Goal: Task Accomplishment & Management: Manage account settings

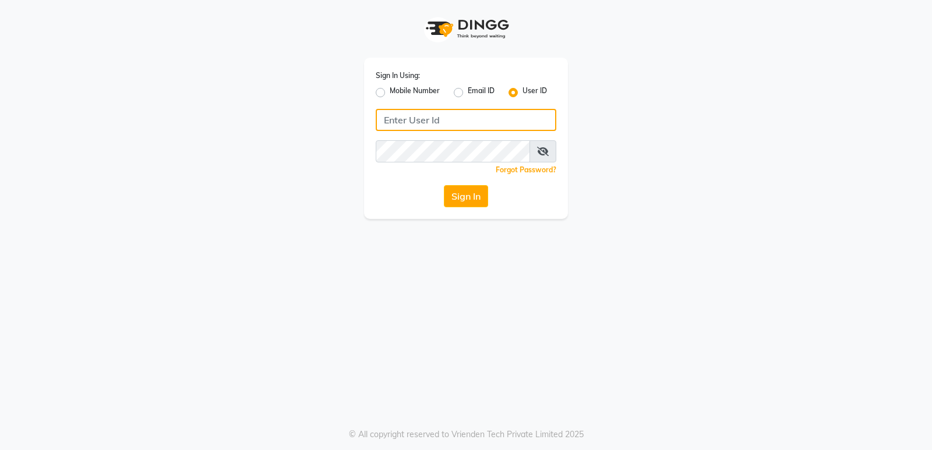
click at [417, 122] on input "Username" at bounding box center [466, 120] width 181 height 22
type input "goldentouchstudio"
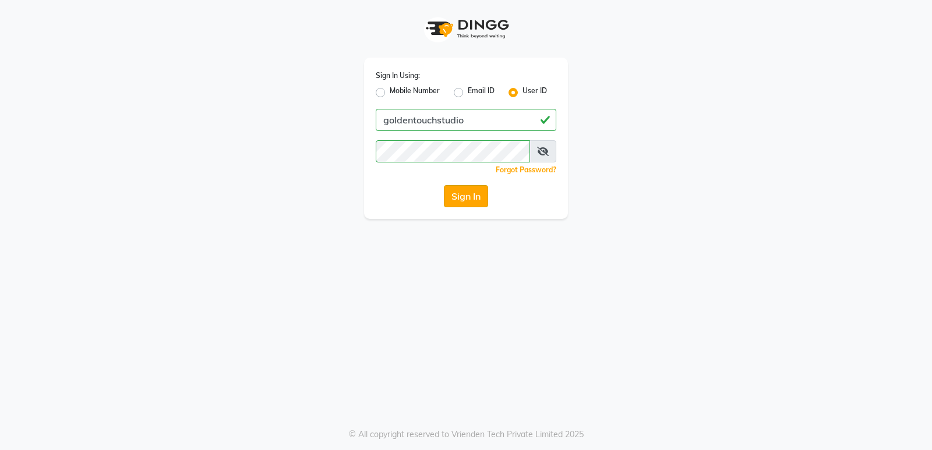
click at [454, 200] on button "Sign In" at bounding box center [466, 196] width 44 height 22
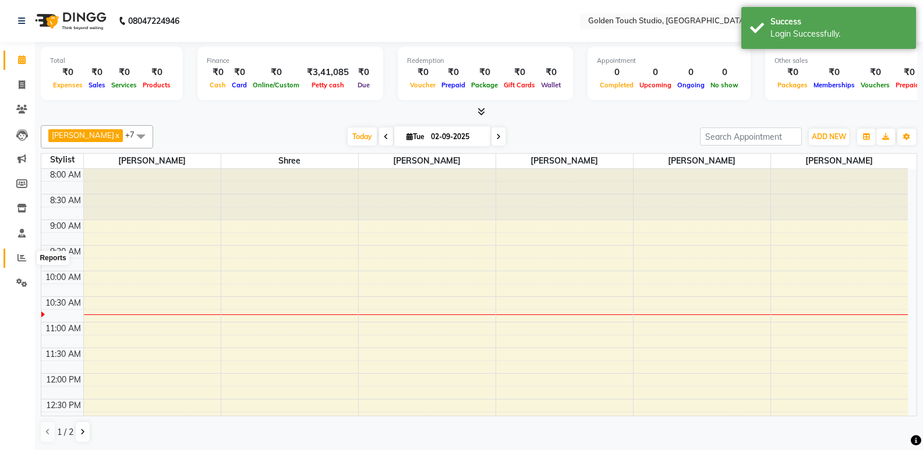
click at [20, 253] on icon at bounding box center [21, 257] width 9 height 9
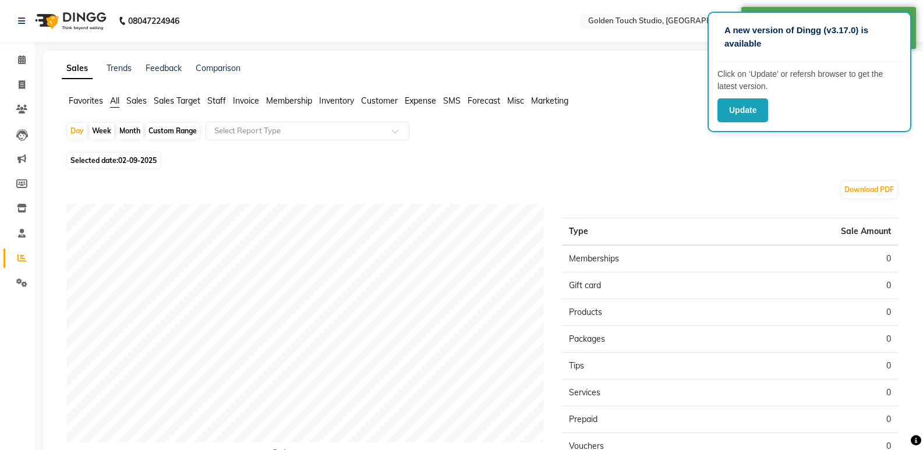
click at [144, 103] on span "Sales" at bounding box center [136, 101] width 20 height 10
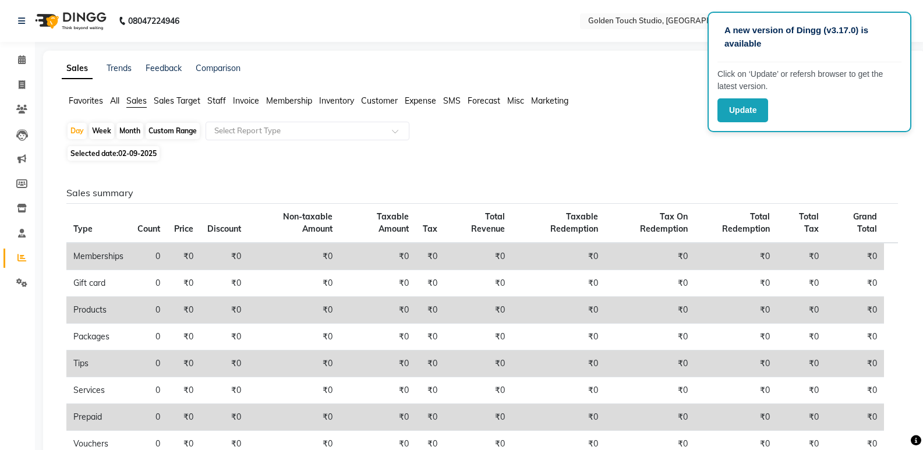
click at [103, 152] on span "Selected date: 02-09-2025" at bounding box center [114, 153] width 92 height 15
select select "9"
select select "2025"
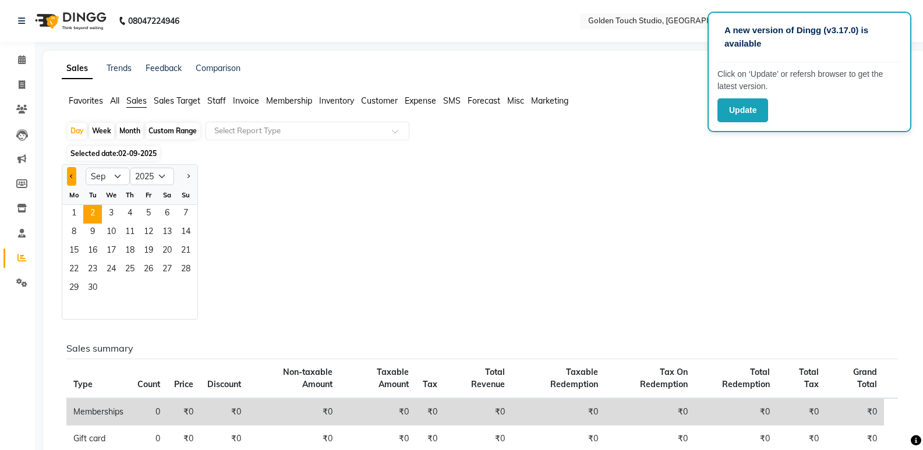
click at [72, 175] on span "Previous month" at bounding box center [72, 176] width 4 height 4
select select "8"
click at [184, 285] on span "31" at bounding box center [186, 289] width 19 height 19
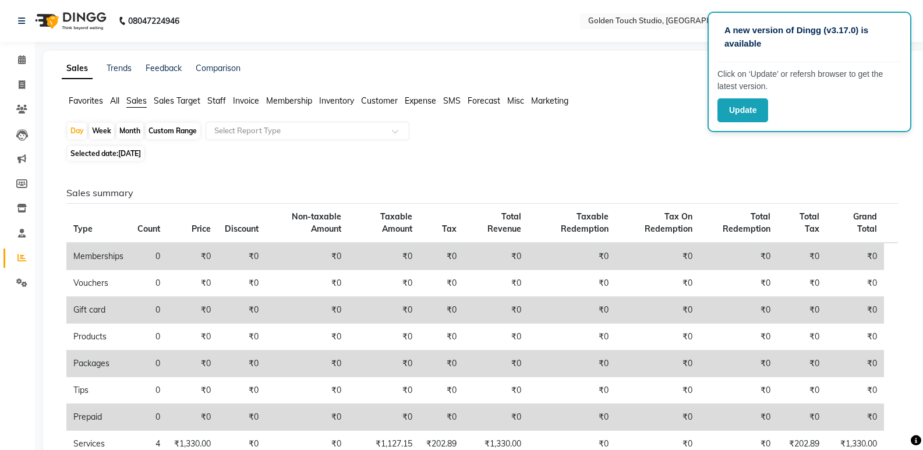
click at [222, 100] on span "Staff" at bounding box center [216, 101] width 19 height 10
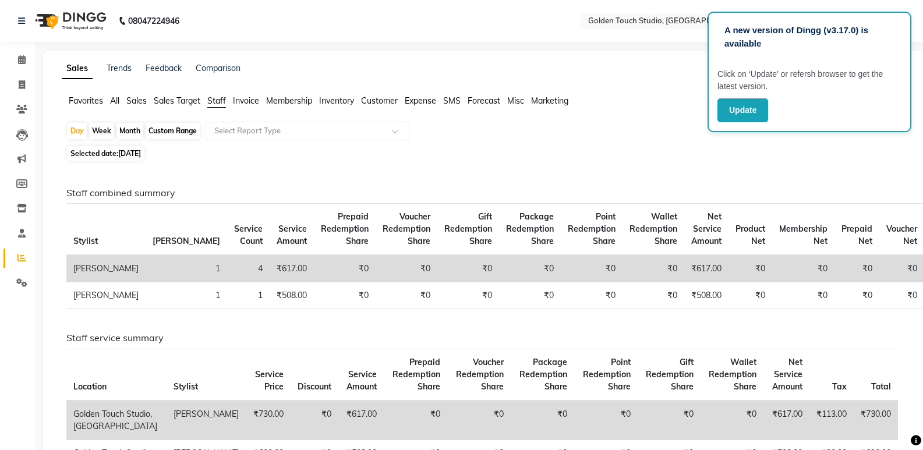
click at [124, 129] on div "Month" at bounding box center [130, 131] width 27 height 16
select select "8"
select select "2025"
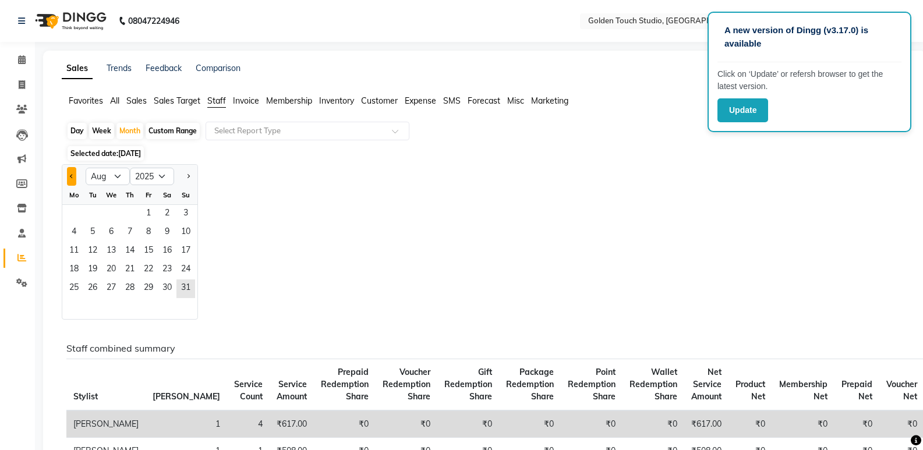
click at [69, 174] on button "Previous month" at bounding box center [71, 176] width 9 height 19
click at [192, 178] on button "Next month" at bounding box center [188, 176] width 9 height 19
select select "8"
click at [155, 210] on span "1" at bounding box center [148, 214] width 19 height 19
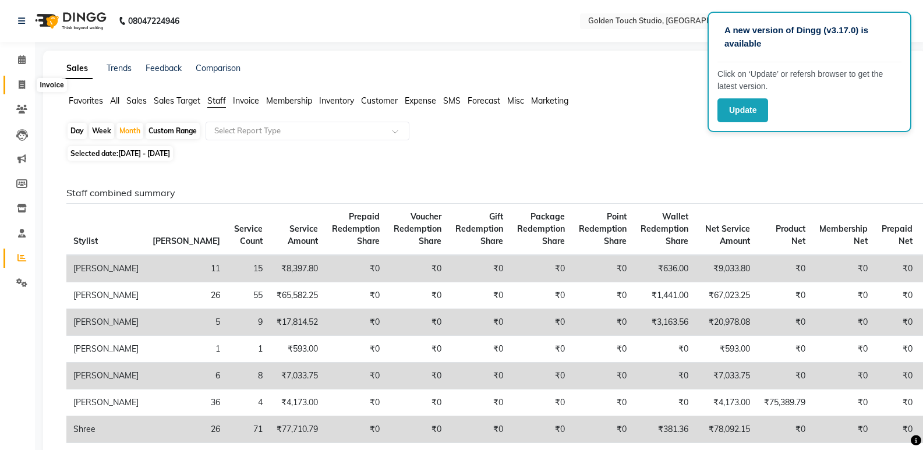
click at [21, 84] on icon at bounding box center [22, 84] width 6 height 9
select select "7211"
select select "service"
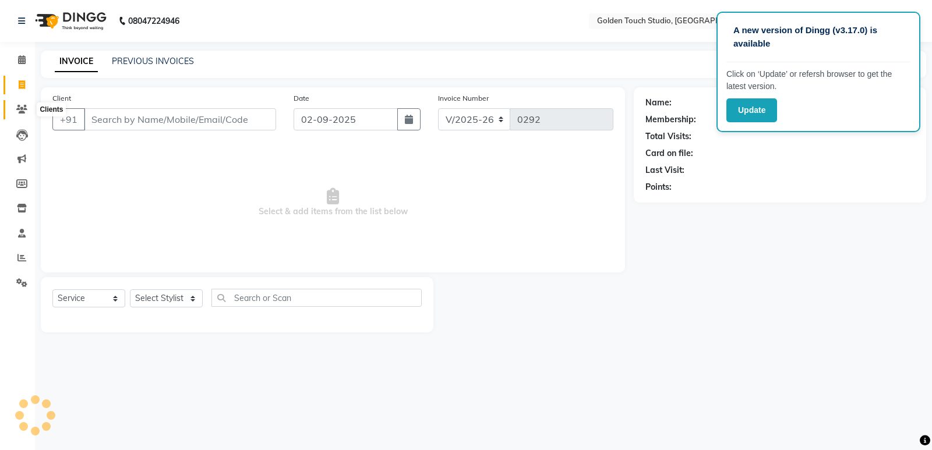
click at [25, 110] on icon at bounding box center [21, 109] width 11 height 9
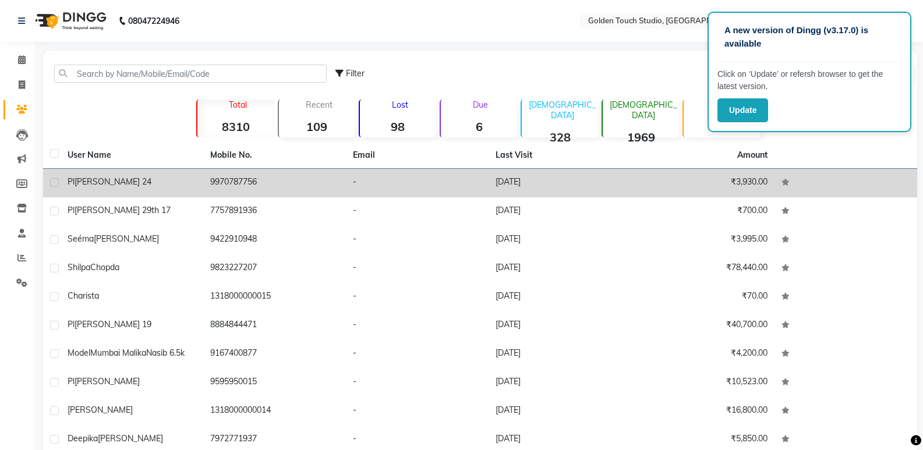
click at [136, 181] on span "[PERSON_NAME] 24" at bounding box center [113, 182] width 77 height 10
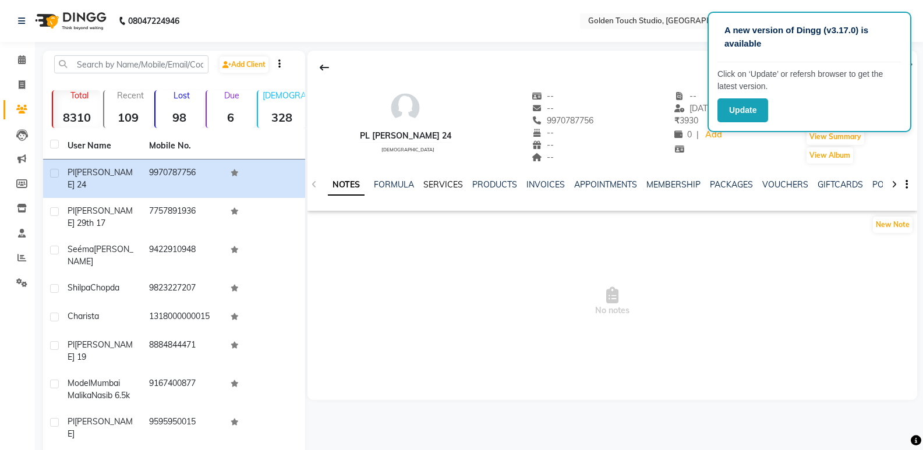
click at [435, 181] on link "SERVICES" at bounding box center [444, 184] width 40 height 10
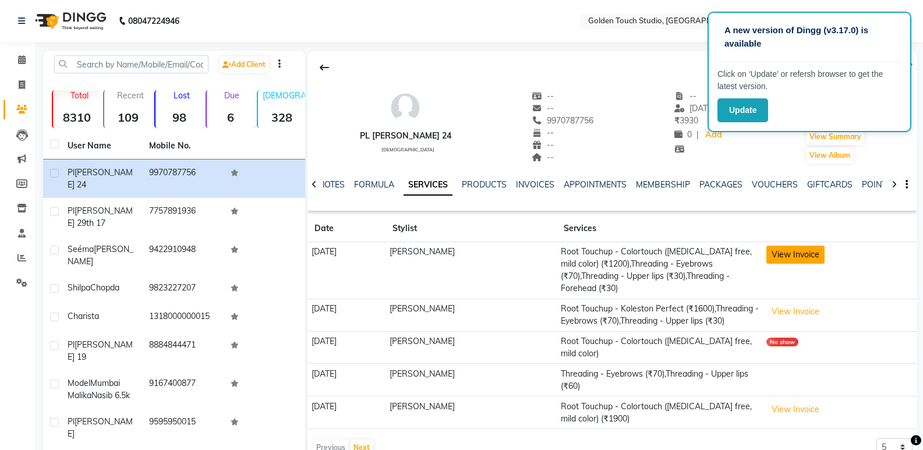
click at [814, 256] on button "View Invoice" at bounding box center [796, 255] width 58 height 18
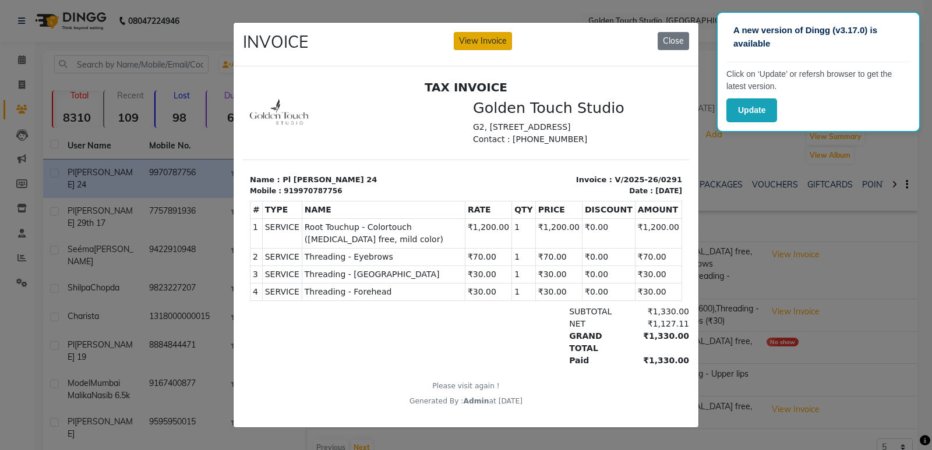
click at [497, 32] on button "View Invoice" at bounding box center [483, 41] width 58 height 18
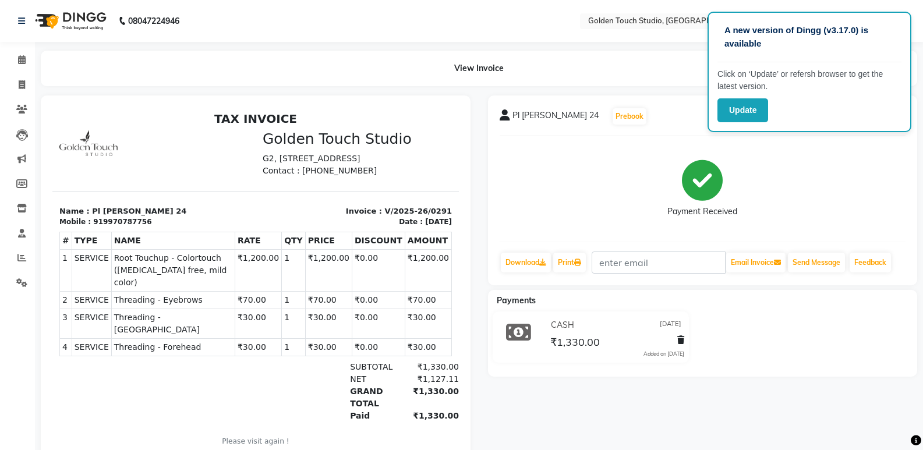
click at [781, 153] on div "Payment Received" at bounding box center [703, 188] width 407 height 87
drag, startPoint x: 867, startPoint y: 34, endPoint x: 809, endPoint y: 73, distance: 69.6
click at [866, 34] on p "A new version of Dingg (v3.17.0) is available" at bounding box center [810, 37] width 170 height 26
click at [746, 106] on button "Update" at bounding box center [743, 110] width 51 height 24
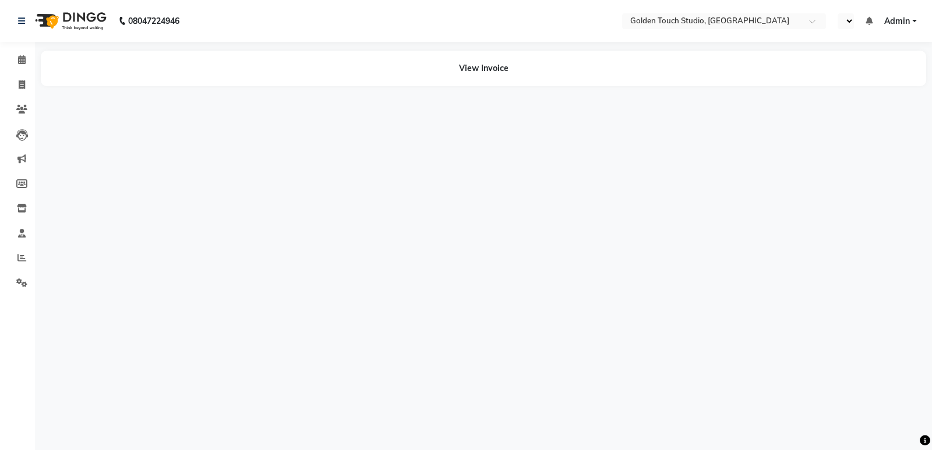
select select "en"
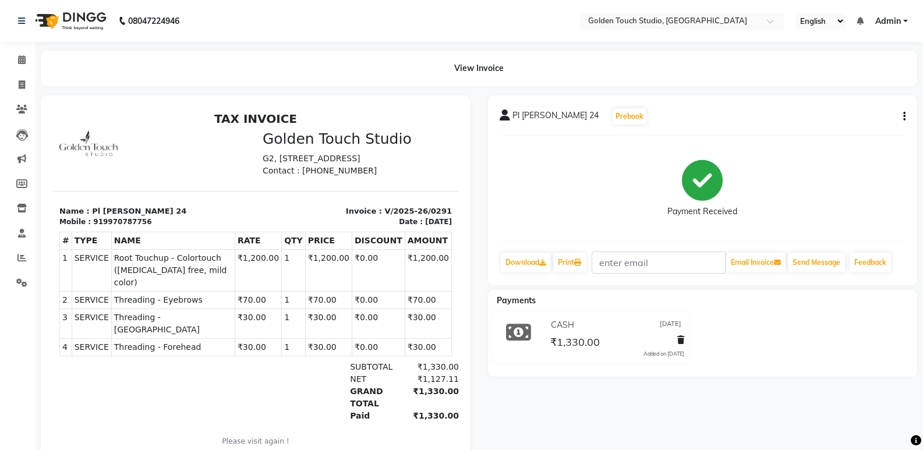
click at [905, 117] on icon "button" at bounding box center [905, 117] width 2 height 1
click at [791, 104] on div "Split Service Amount" at bounding box center [826, 102] width 119 height 15
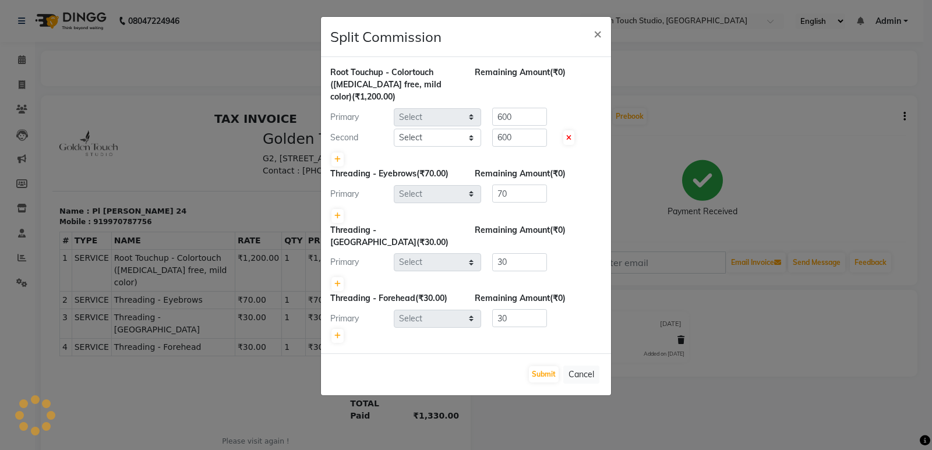
select select "60860"
select select "60858"
select select "60860"
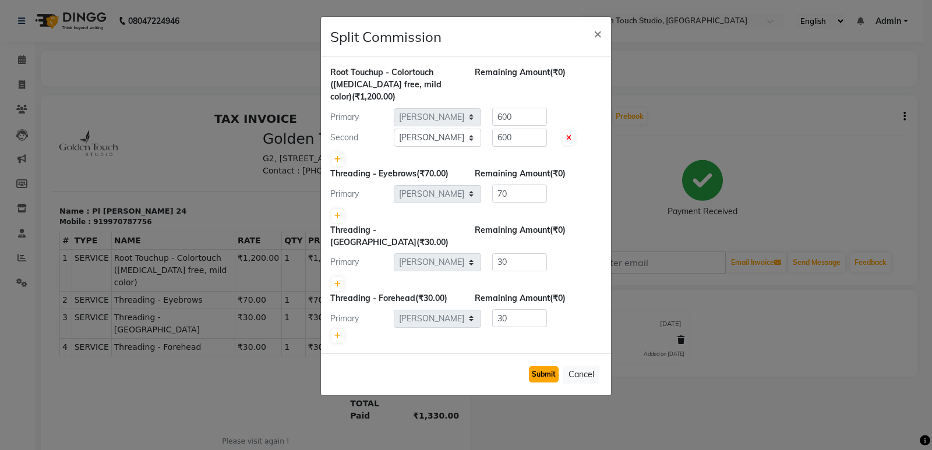
click at [539, 366] on button "Submit" at bounding box center [544, 374] width 30 height 16
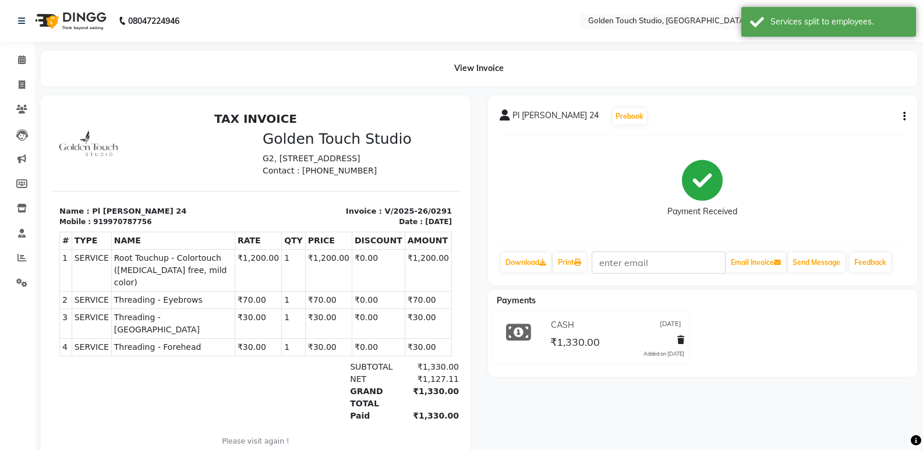
click at [905, 117] on icon "button" at bounding box center [905, 117] width 2 height 1
click at [796, 102] on div "Split Service Amount" at bounding box center [826, 102] width 119 height 15
select select "60860"
select select "60858"
select select "60860"
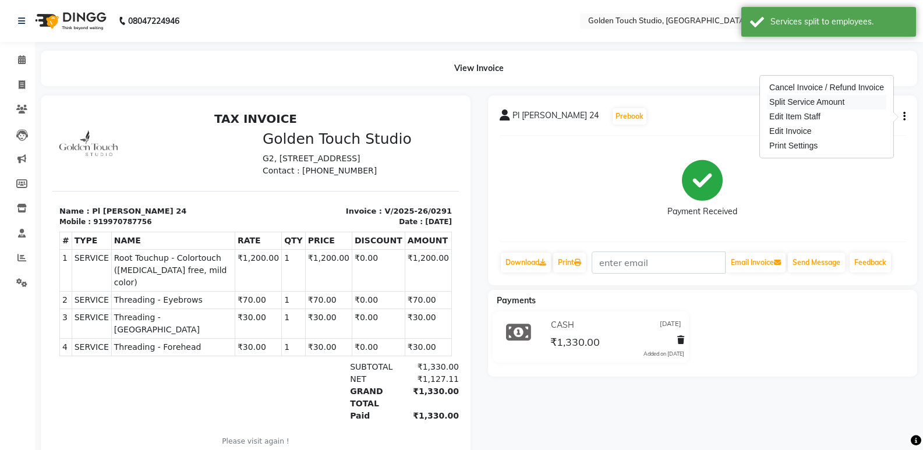
select select "60860"
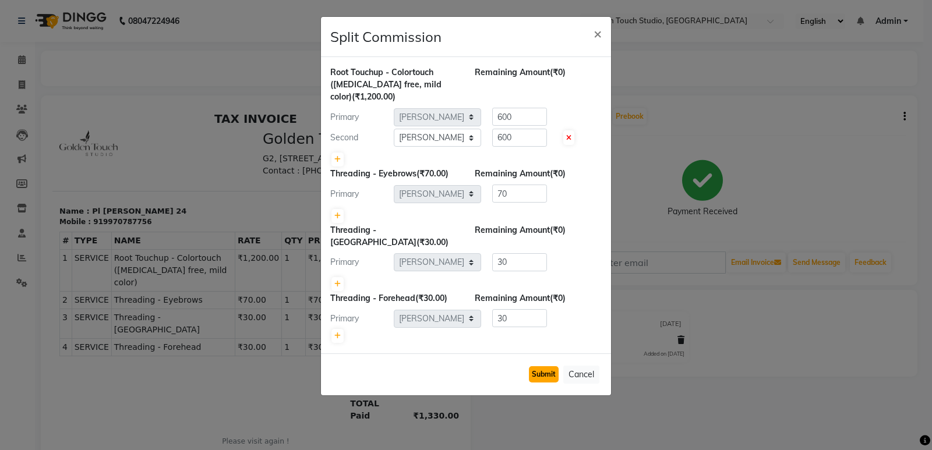
click at [550, 366] on button "Submit" at bounding box center [544, 374] width 30 height 16
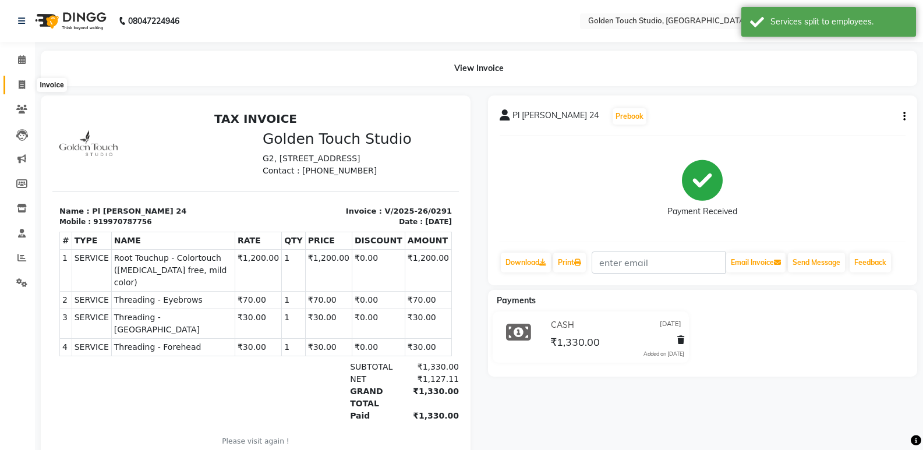
click at [17, 89] on span at bounding box center [22, 85] width 20 height 13
select select "service"
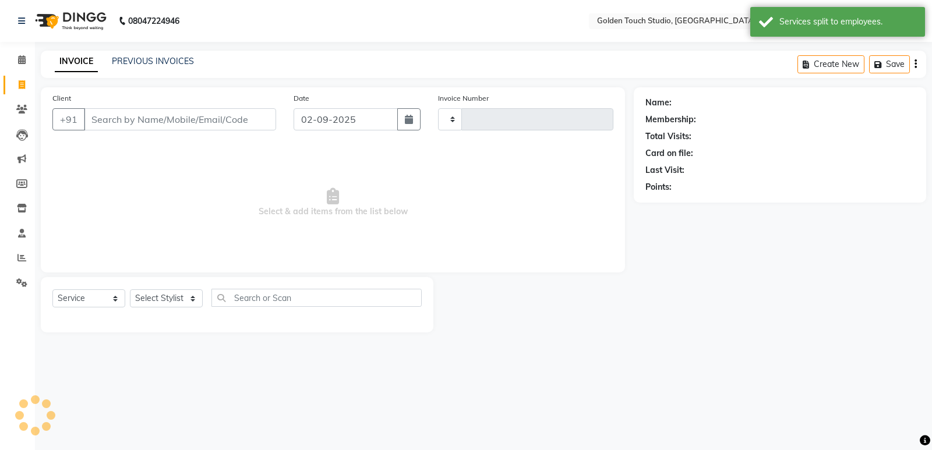
type input "0292"
select select "7211"
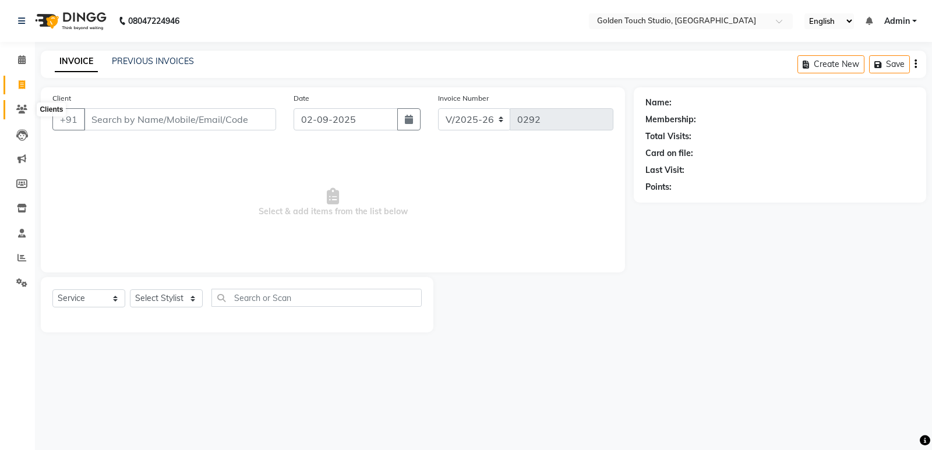
click at [19, 108] on icon at bounding box center [21, 109] width 11 height 9
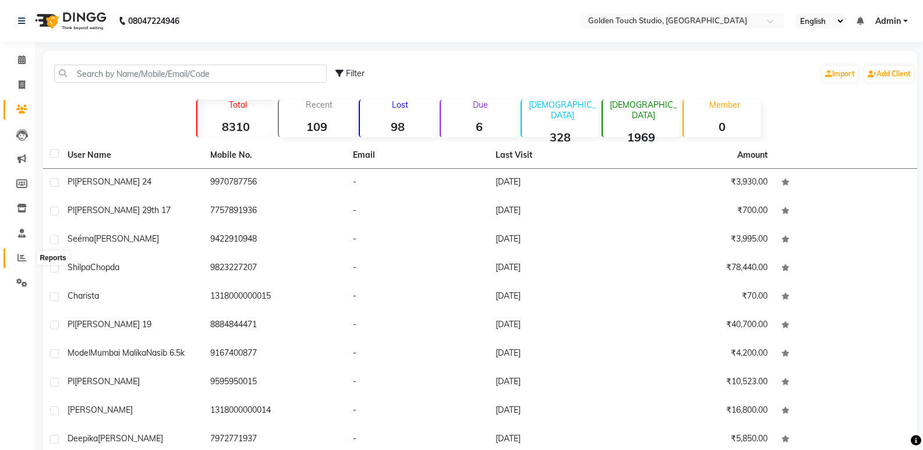
click at [26, 257] on span at bounding box center [22, 258] width 20 height 13
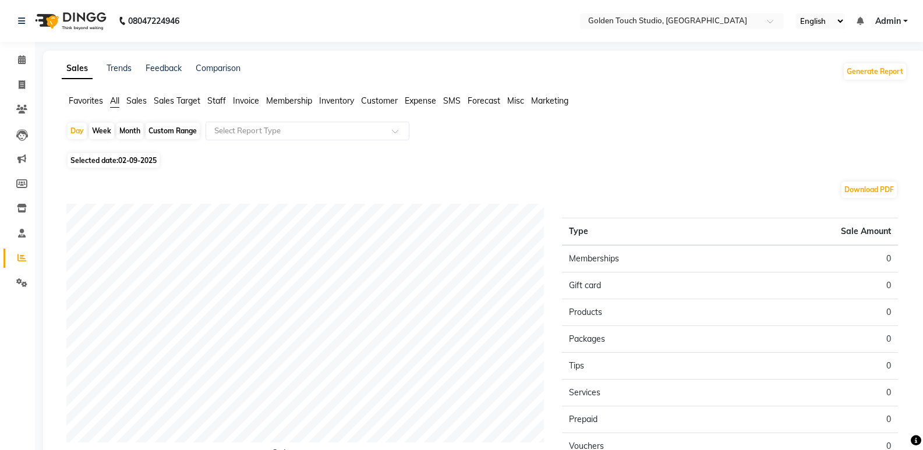
click at [218, 101] on span "Staff" at bounding box center [216, 101] width 19 height 10
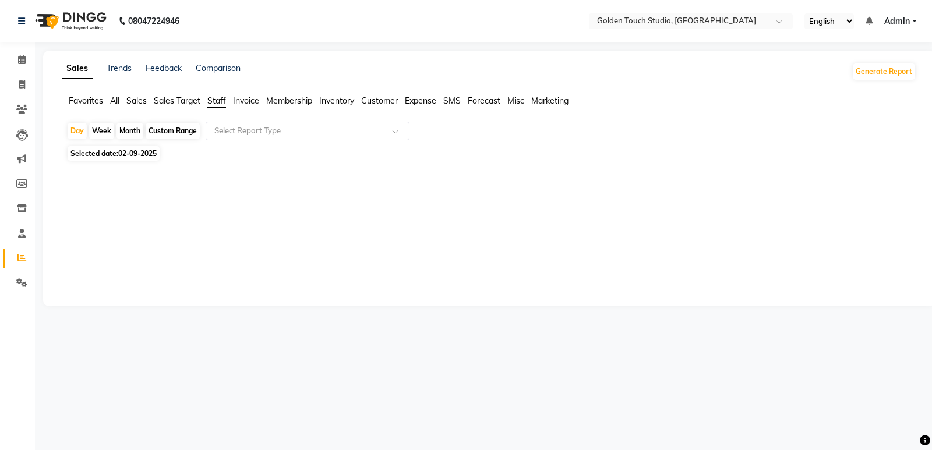
click at [137, 126] on div "Month" at bounding box center [130, 131] width 27 height 16
select select "9"
select select "2025"
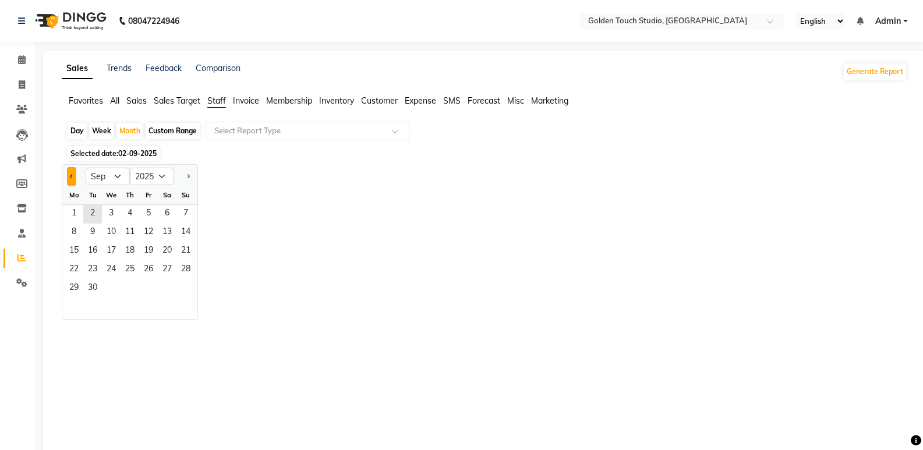
click at [69, 177] on button "Previous month" at bounding box center [71, 176] width 9 height 19
select select "8"
click at [150, 215] on span "1" at bounding box center [148, 214] width 19 height 19
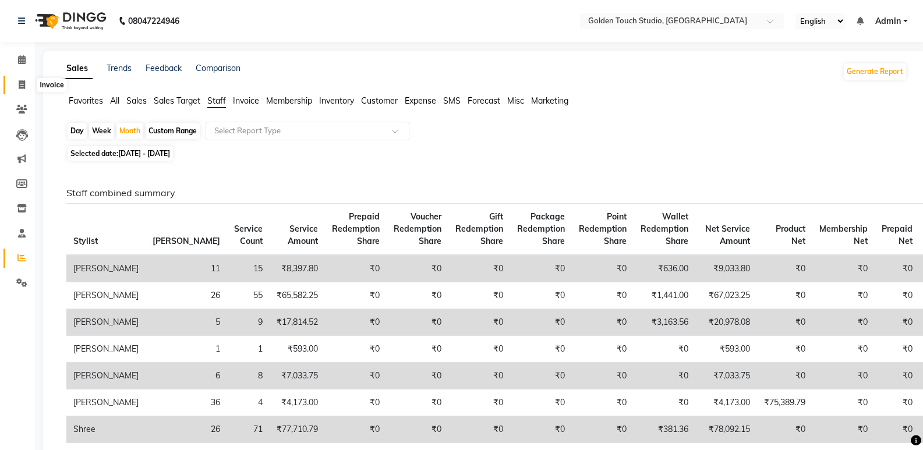
click at [14, 84] on span at bounding box center [22, 85] width 20 height 13
select select "7211"
select select "service"
